Goal: Information Seeking & Learning: Learn about a topic

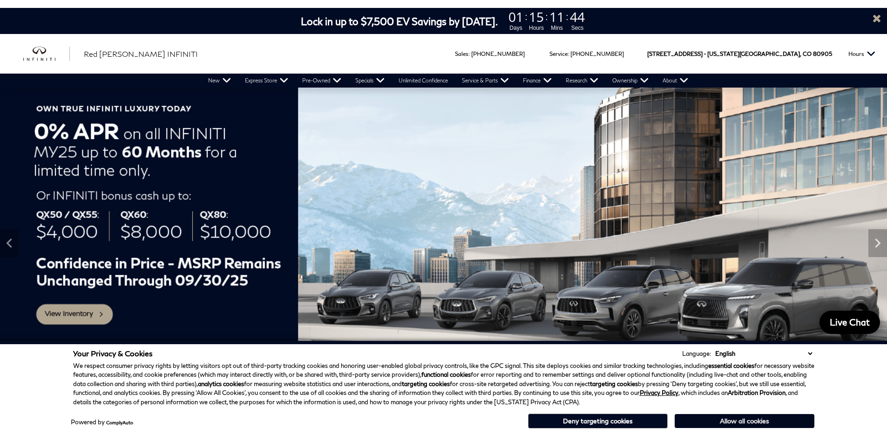
click at [699, 418] on button "Allow all cookies" at bounding box center [744, 421] width 140 height 14
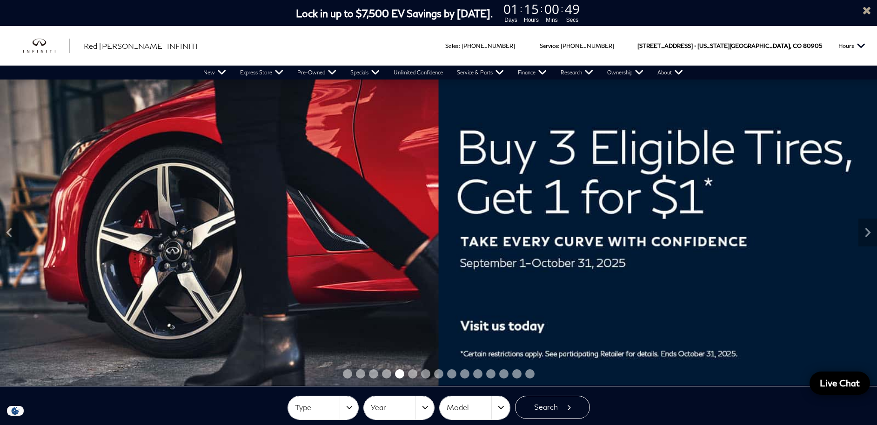
scroll to position [9, 0]
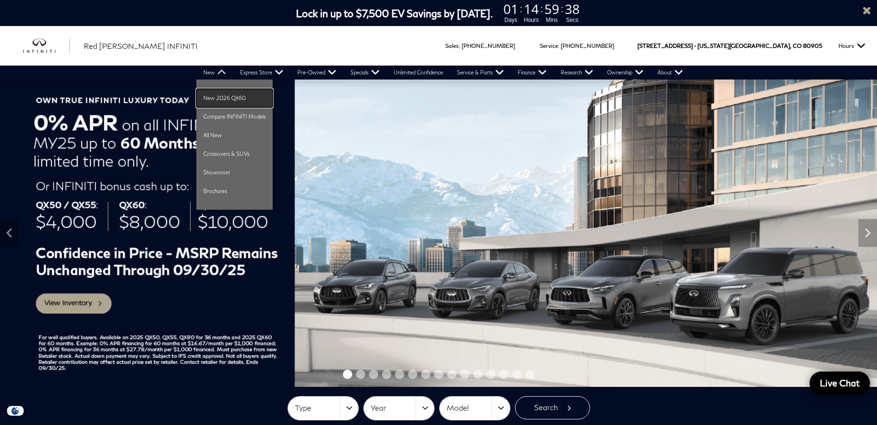
click at [228, 100] on link "New 2026 QX60" at bounding box center [234, 98] width 76 height 19
